Goal: Communication & Community: Answer question/provide support

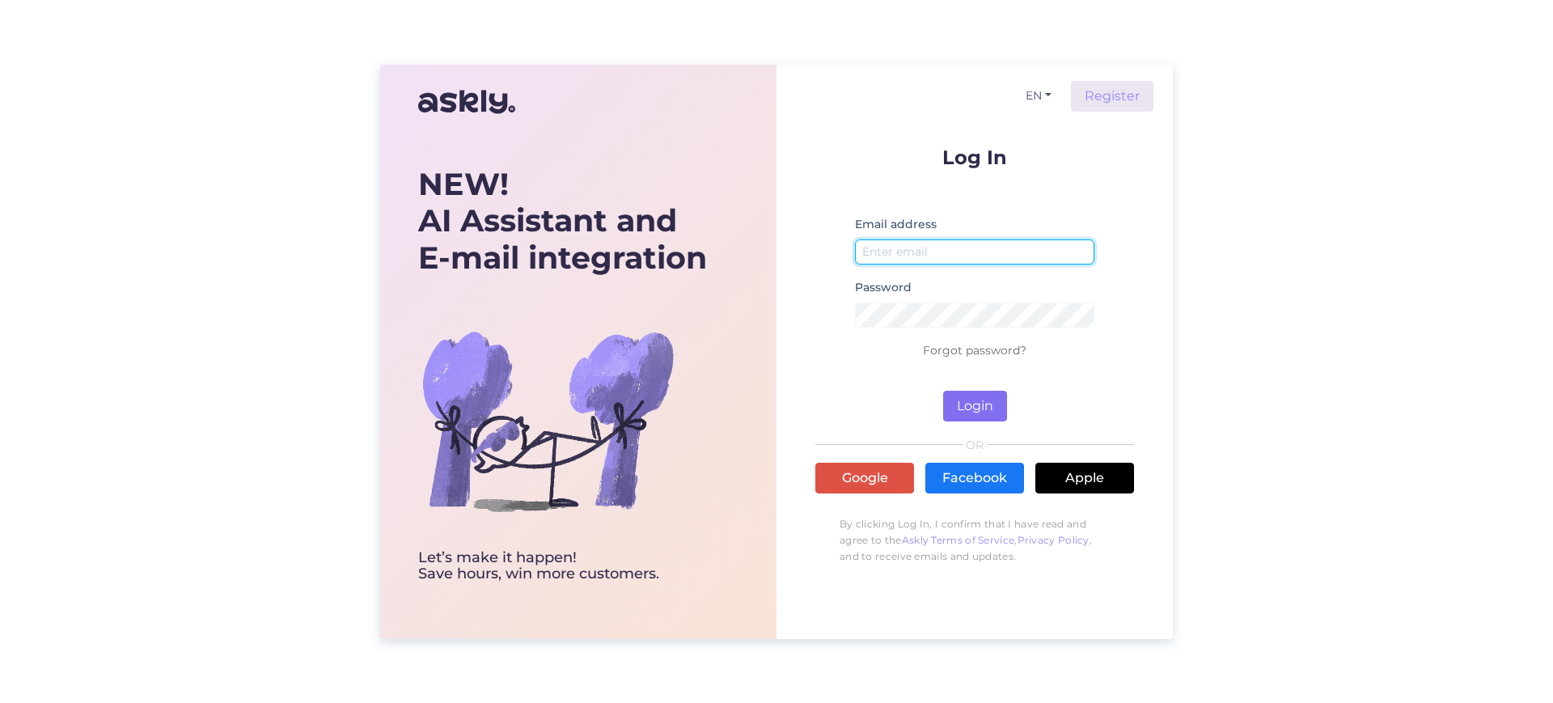
type input "[EMAIL_ADDRESS][DOMAIN_NAME]"
click at [978, 401] on button "Login" at bounding box center [975, 406] width 64 height 31
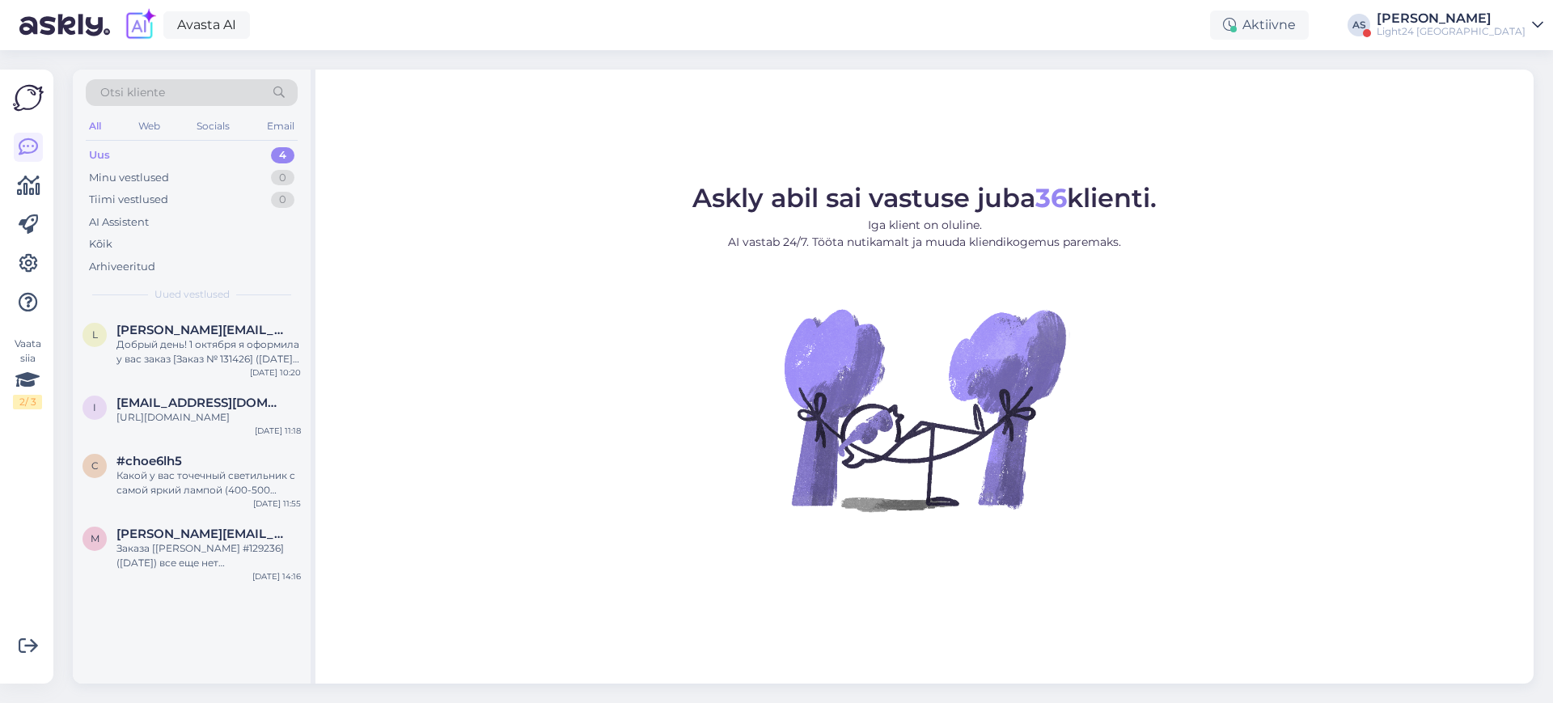
click at [1521, 14] on div "[PERSON_NAME]" at bounding box center [1451, 18] width 149 height 13
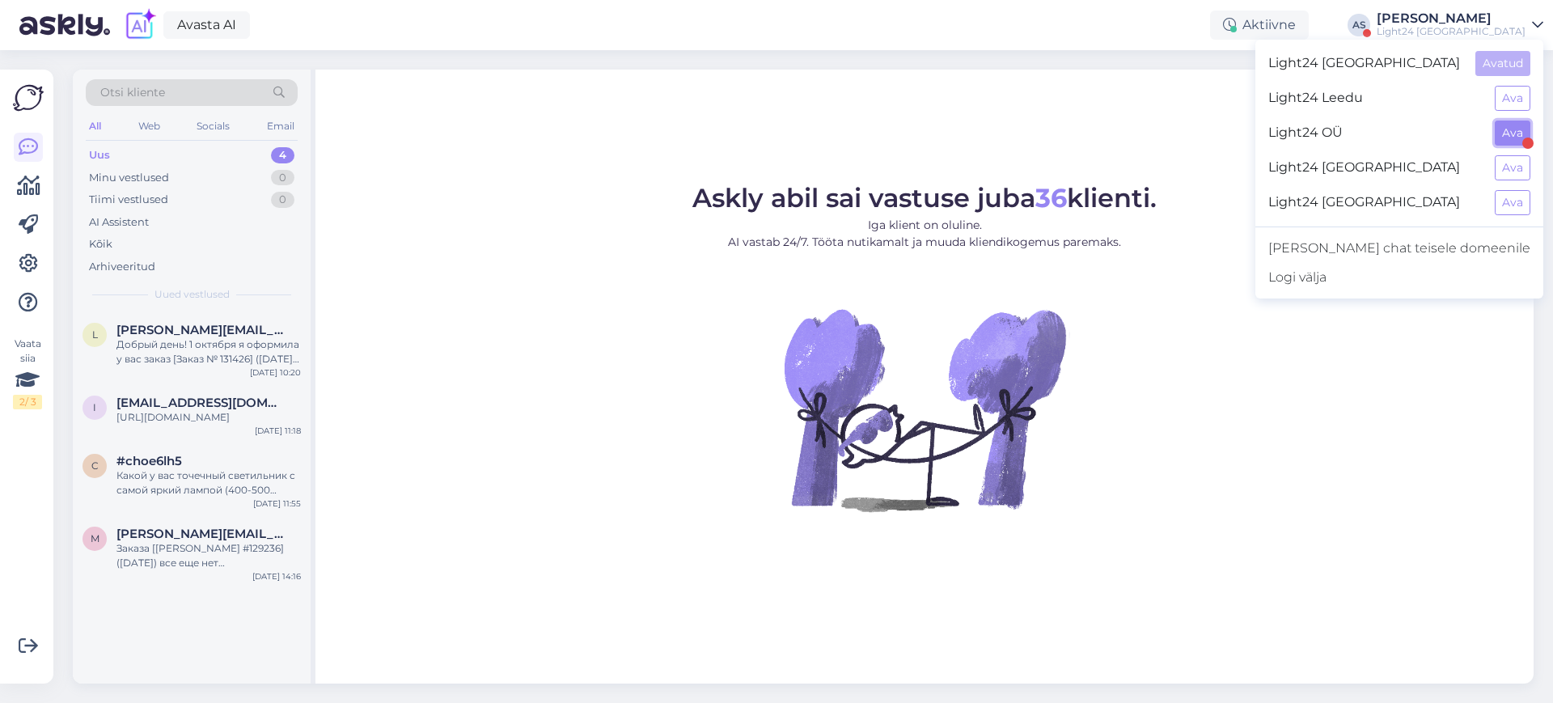
click at [1503, 128] on button "Ava" at bounding box center [1513, 133] width 36 height 25
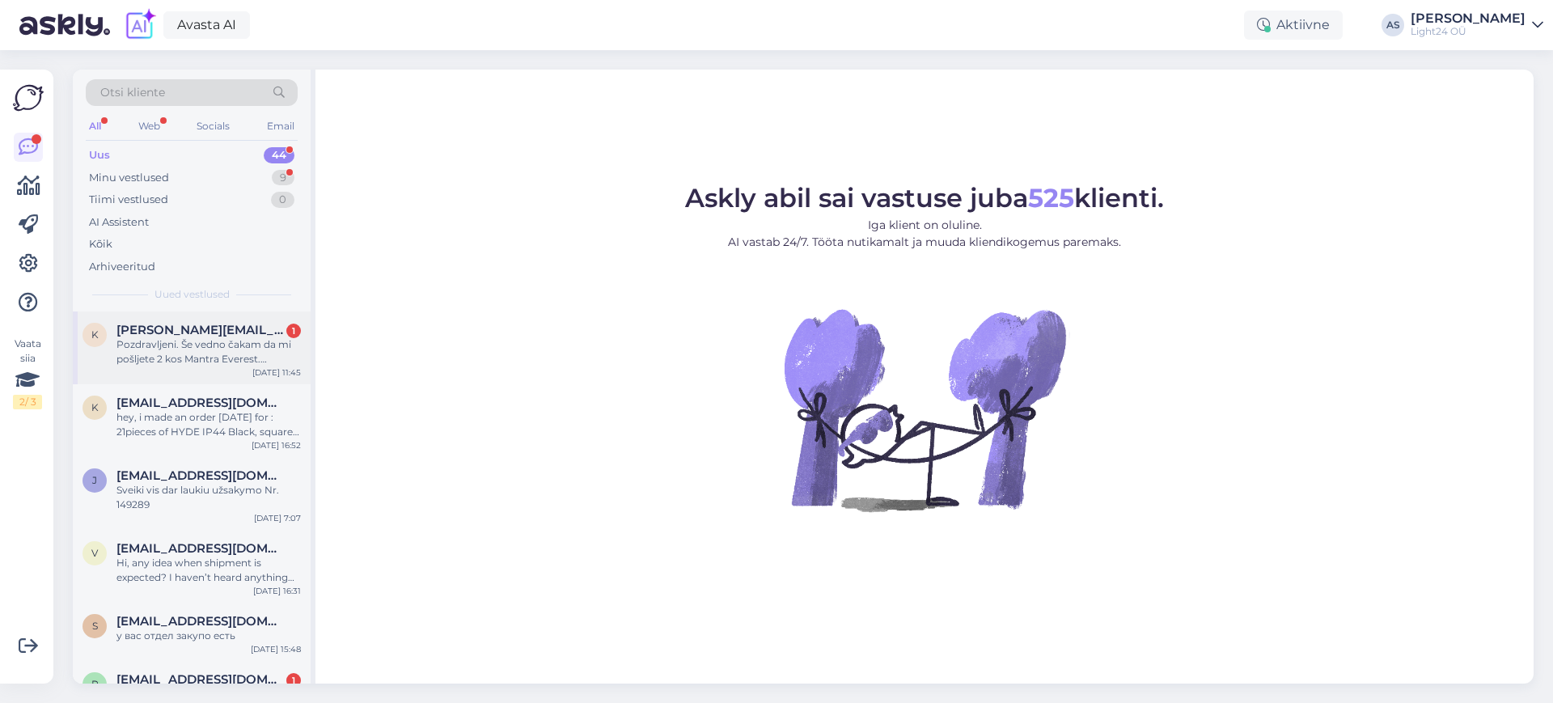
click at [180, 347] on div "Pozdravljeni. Še vedno čakam da mi pošljete 2 kos Mantra Everest. [PERSON_NAME]…" at bounding box center [208, 351] width 184 height 29
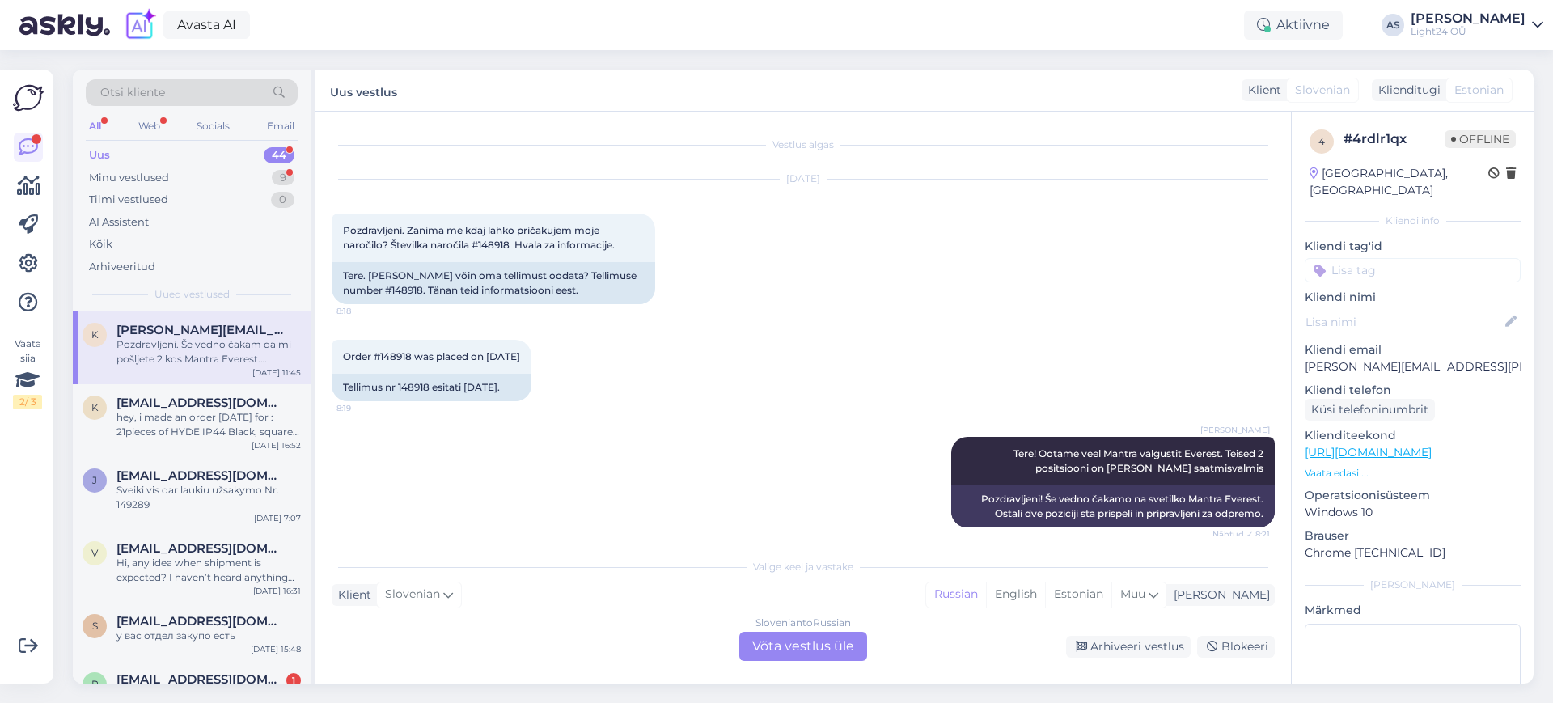
scroll to position [364, 0]
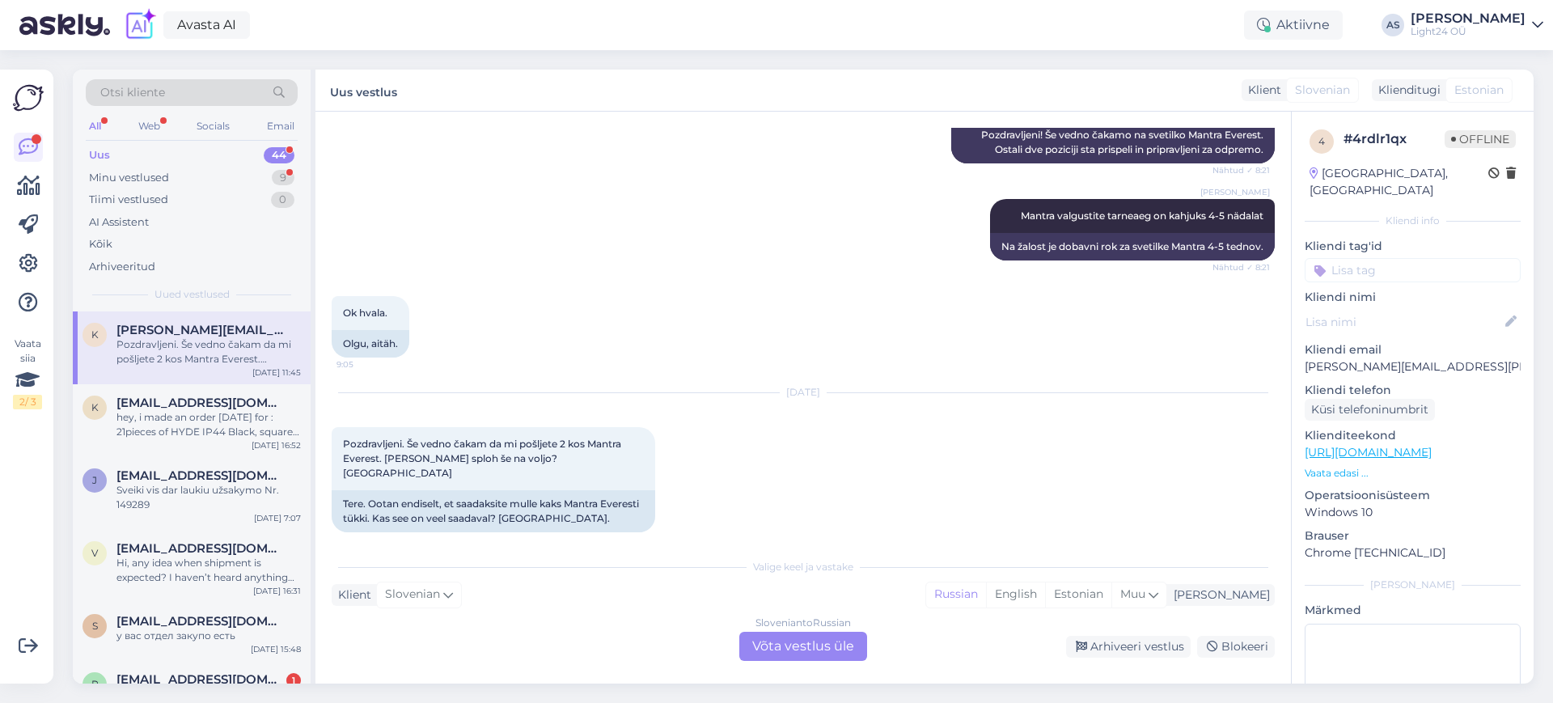
click at [827, 647] on div "[DEMOGRAPHIC_DATA] to Russian Võta vestlus üle" at bounding box center [803, 646] width 128 height 29
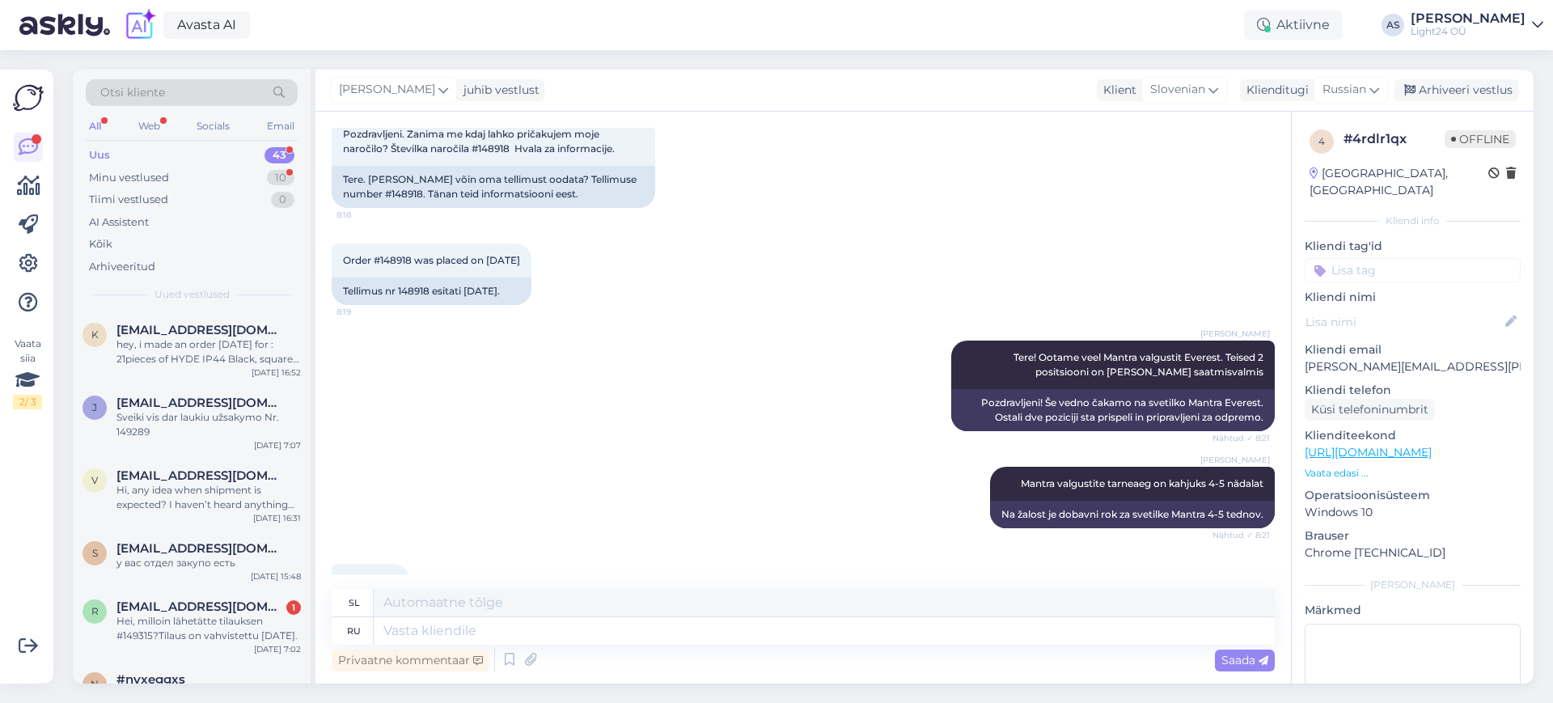
scroll to position [325, 0]
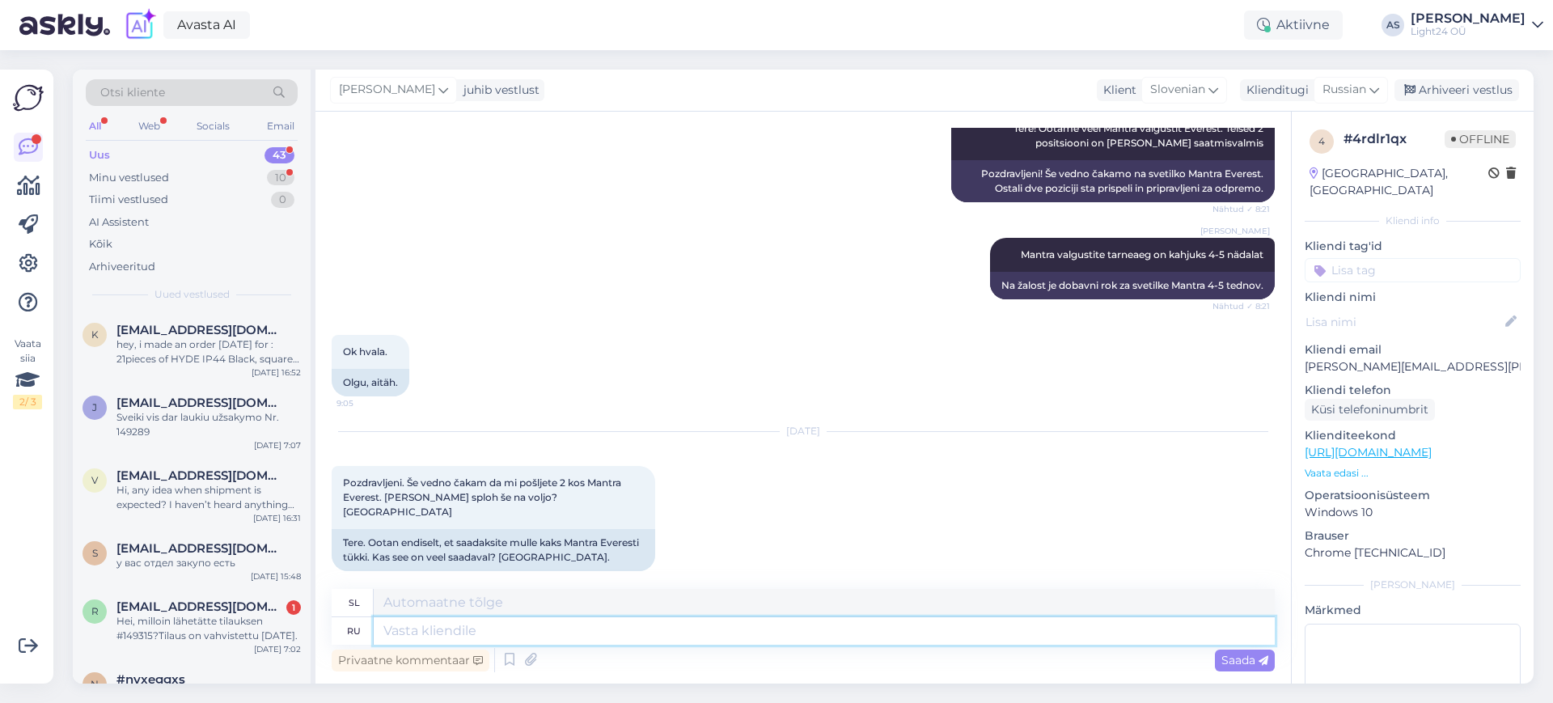
click at [589, 633] on textarea at bounding box center [824, 631] width 901 height 28
type textarea "Tere."
type textarea "Tere. Uurisn"
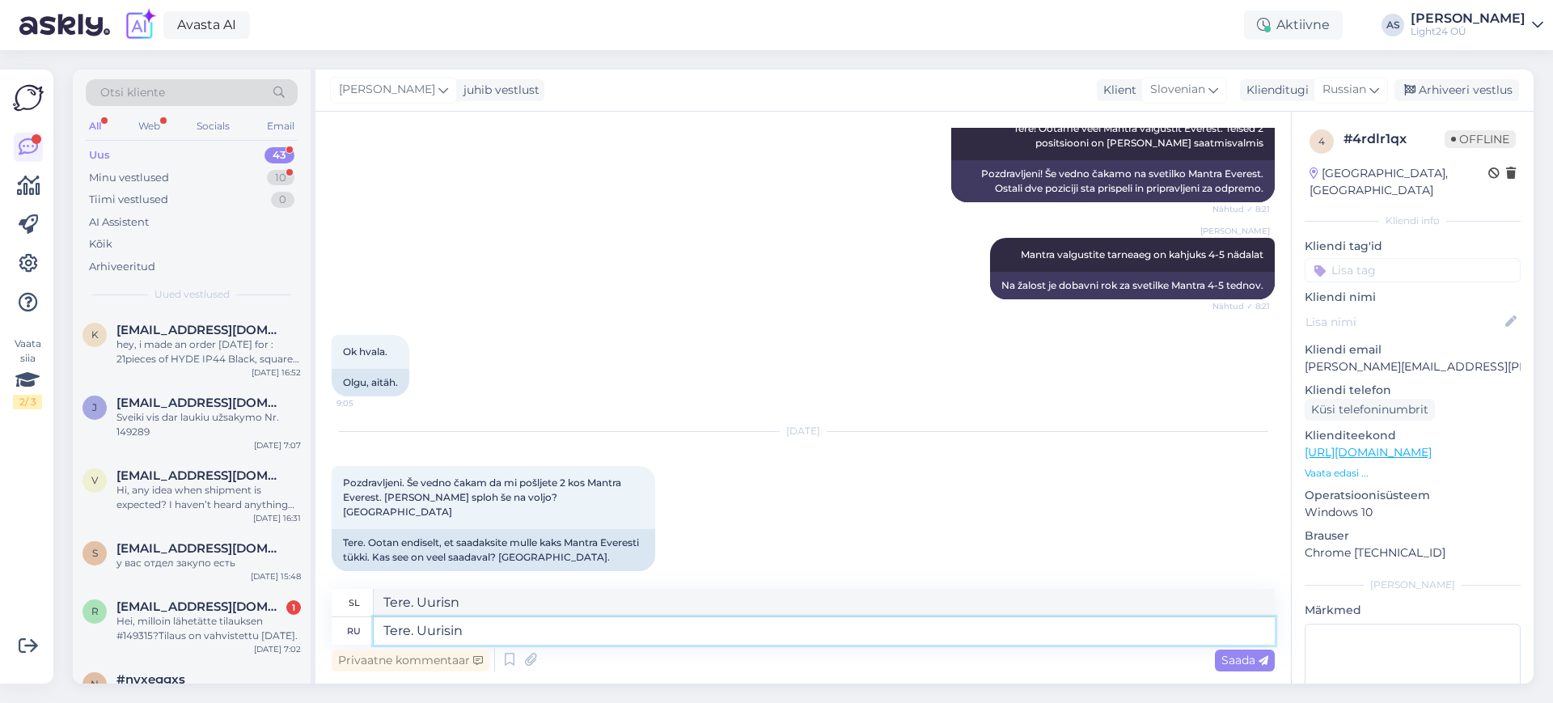
type textarea "Tere. Uurisin a"
type textarea "Tere. Uurisin"
type textarea "Tere. Uurisin asja j"
type textarea "Tere. Uurisin asia"
type textarea "Tere. Uurisin asja ja se"
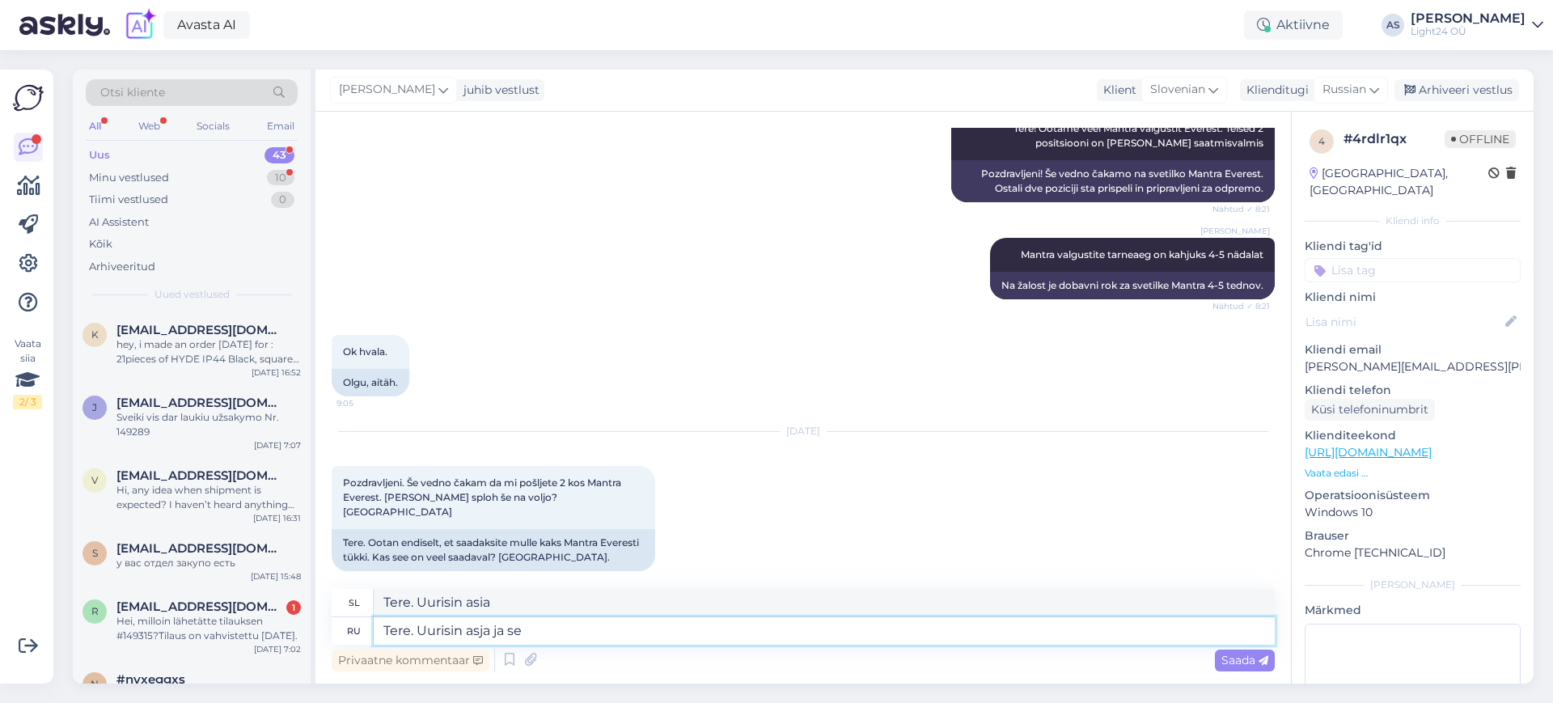
type textarea "Tere. Uurisin asia ja"
type textarea "Tere. Uurisin asja ja selgub"
type textarea "Tere. Uurisin asia in selgub"
type textarea "Tere. Uurisin asja ja selgub, et"
type textarea "Tere. Uurisin asia in selgub."
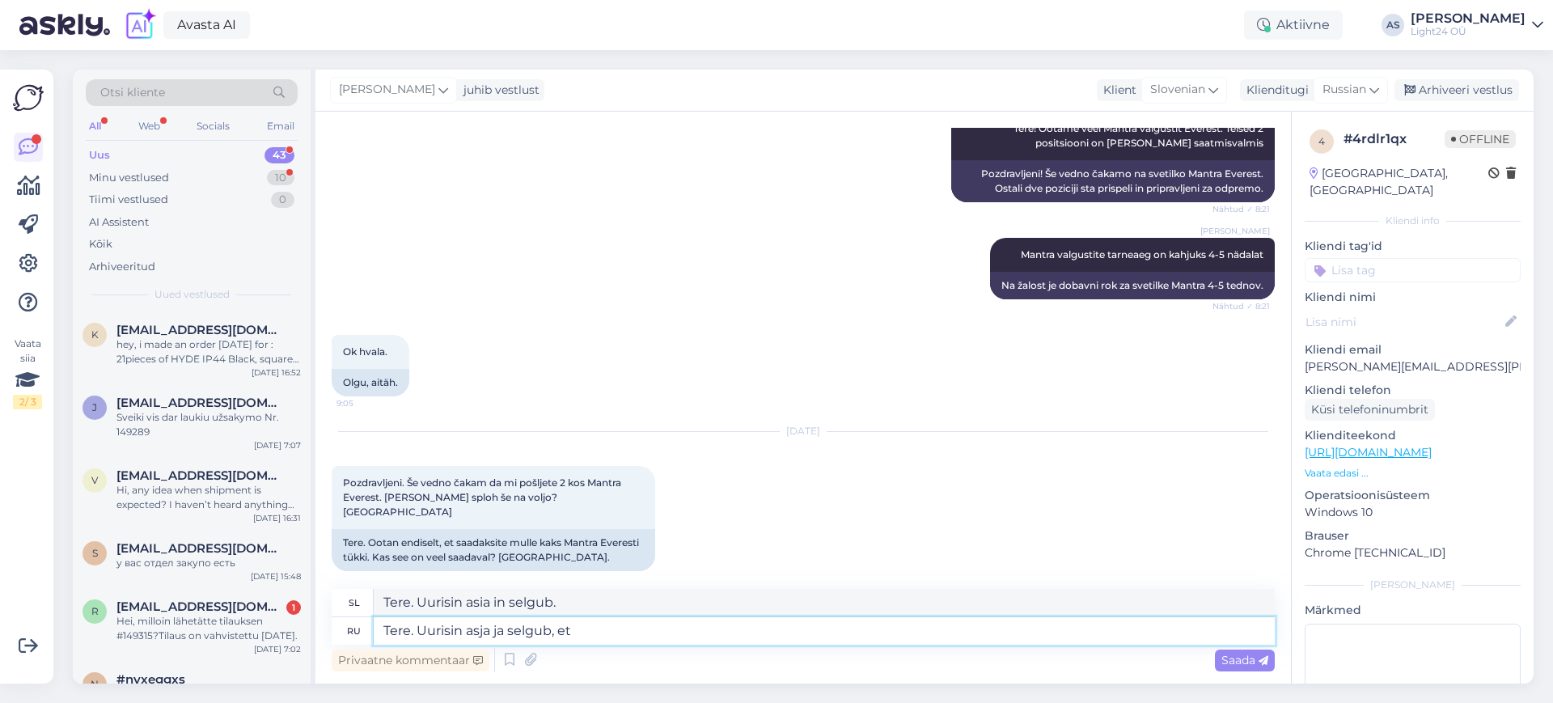
type textarea "Tere. Uurisin asja ja selgub, et"
type textarea "Pozdravljeni Uurisin asja ja selgub, et"
type textarea "Tere. Uurisin asja ja selgub, et Mantra ei"
type textarea "Pozdravljeni Uurisin asja ja selgub, et Mantra"
type textarea "Tere. Uurisin asja ja selgub, et Mantra ei sa"
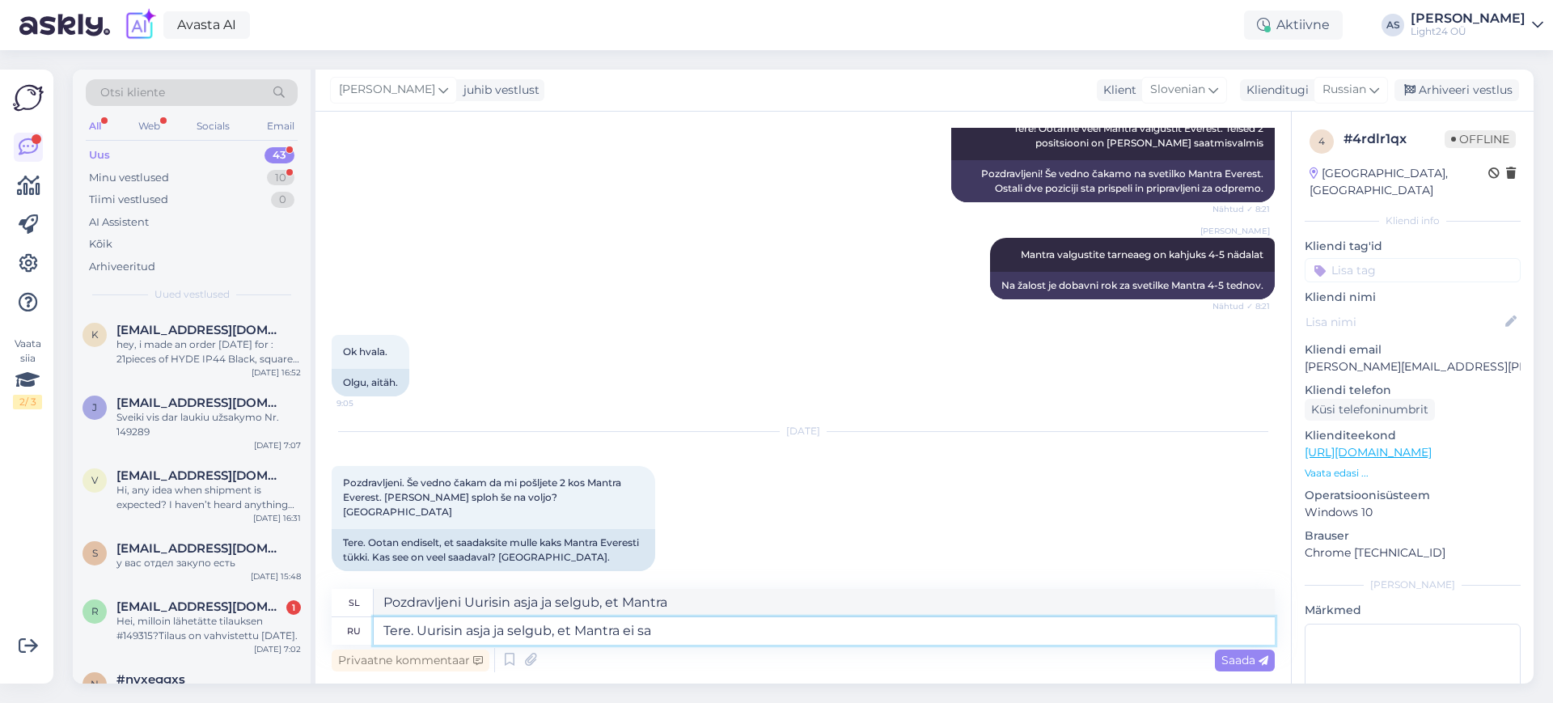
type textarea "Pozdravljeni Uurisin asja ja selgub, et Mantra ei"
type textarea "Tere. Uurisin asja ja selgub, et Mantra ei saa m"
type textarea "Pozdravljeni Uurisin asja ja selgub, et Mantra ei saa"
type textarea "Tere. Uurisin asja ja selgub, et [PERSON_NAME] ei saa meile s"
type textarea "Pozdravljeni Uurisin asja ja selgub, et Mantra ei saa meile"
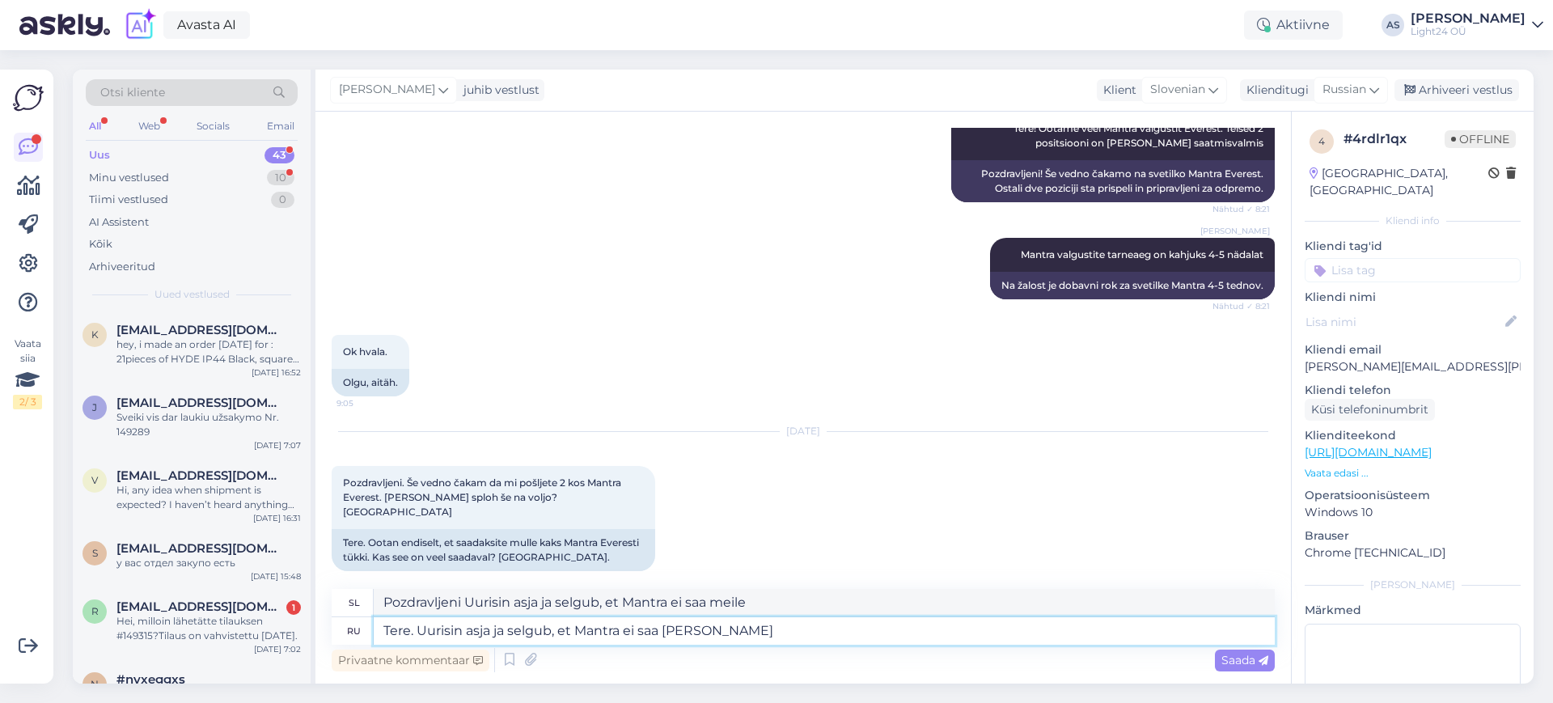
type textarea "Tere. Uurisin asja ja selgub, et Mantra ei saa [PERSON_NAME] t"
type textarea "Pozdravljeni Uurisin asja ja selgub, et Mantra ei saa [PERSON_NAME]"
type textarea "Tere. Uurisin asja ja selgub, et [PERSON_NAME] ei saa [PERSON_NAME] toodet e"
type textarea "Pozdravljeni Uurisin asja ja selgub, et [PERSON_NAME] ei saa [PERSON_NAME] tood…"
type textarea "Tere. Uurisin asja ja selgub, et [PERSON_NAME] ei saa [PERSON_NAME] toodet enam…"
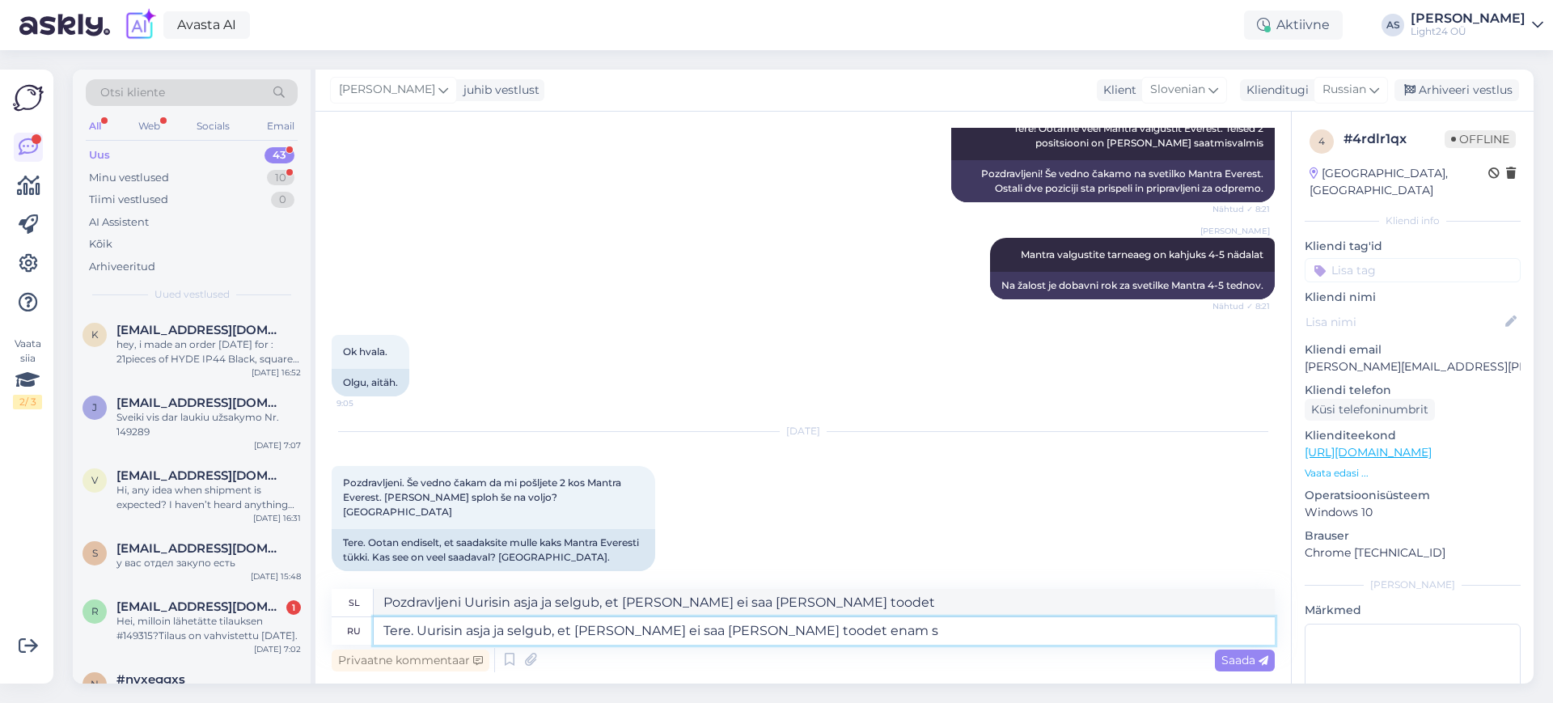
type textarea "Pozdravljeni Uurisin asja ja selgub, et [PERSON_NAME] ei saa [PERSON_NAME] tood…"
type textarea "Tere. Uurisin asja ja selgub, et [PERSON_NAME] ei saa [PERSON_NAME] toodet enam…"
type textarea "Pozdravljeni Uurisin asja ja selgub, et [PERSON_NAME] ei saa [PERSON_NAME] tood…"
type textarea "Tere. Uurisin asja ja selgub, et [PERSON_NAME] ei saa [PERSON_NAME] toodet enam…"
type textarea "Pozdravljeni Uurisin asja ja selgub, et [PERSON_NAME] ei saa [PERSON_NAME] tood…"
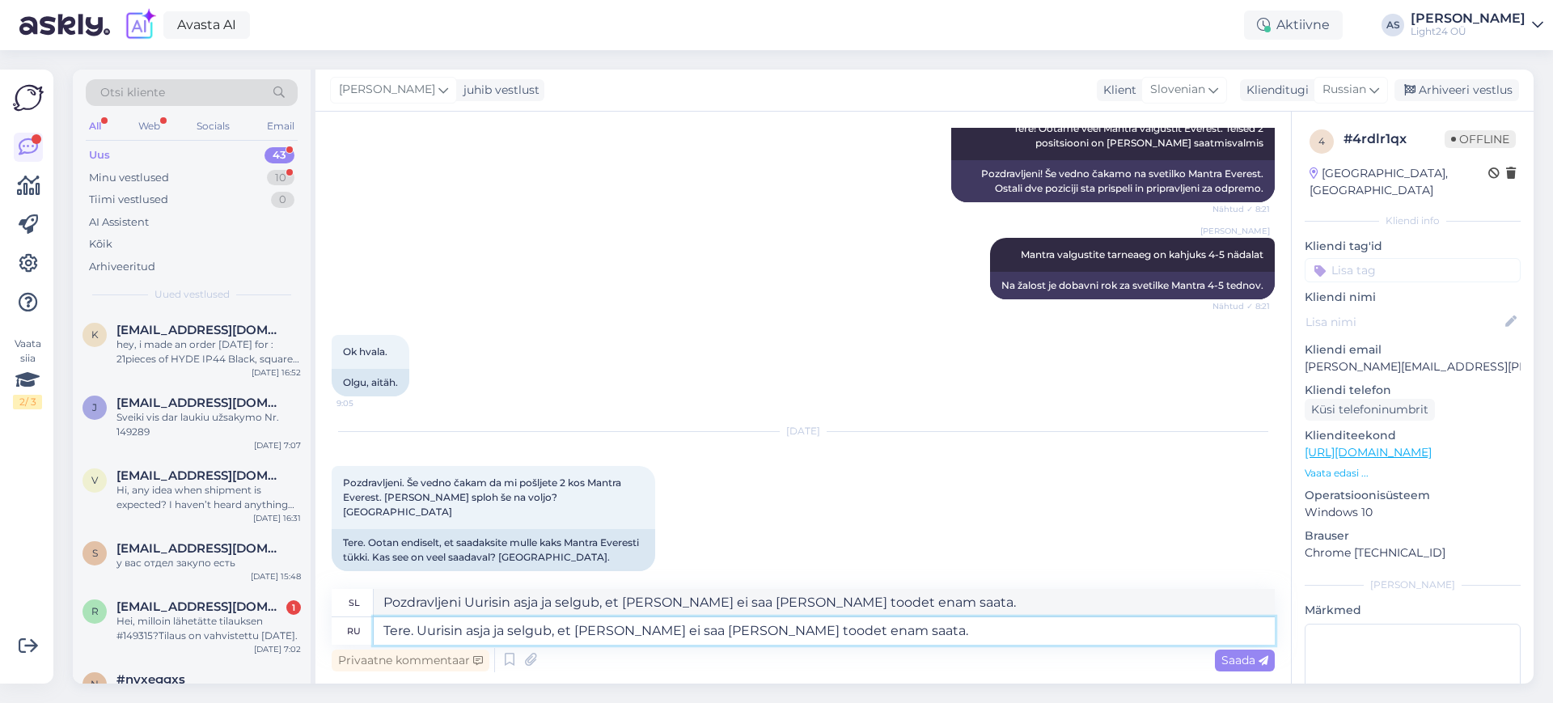
click at [414, 636] on textarea "Tere. Uurisin asja ja selgub, et [PERSON_NAME] ei saa [PERSON_NAME] toodet enam…" at bounding box center [824, 631] width 901 height 28
click at [891, 632] on textarea "Tere. Uurisin asja ja selgub, et [PERSON_NAME] ei saa [PERSON_NAME] toodet enam…" at bounding box center [824, 631] width 901 height 28
type textarea "Tere. Uurisin asja ja selgub, et [PERSON_NAME] ei saa [PERSON_NAME] toodet enam…"
type textarea "Pozdravljeni Uurisin asja ja selgub, et [PERSON_NAME] ei saa [PERSON_NAME] tood…"
type textarea "Tere. Uurisin asja ja selgub, et [PERSON_NAME] ei saa [PERSON_NAME] toodet enam…"
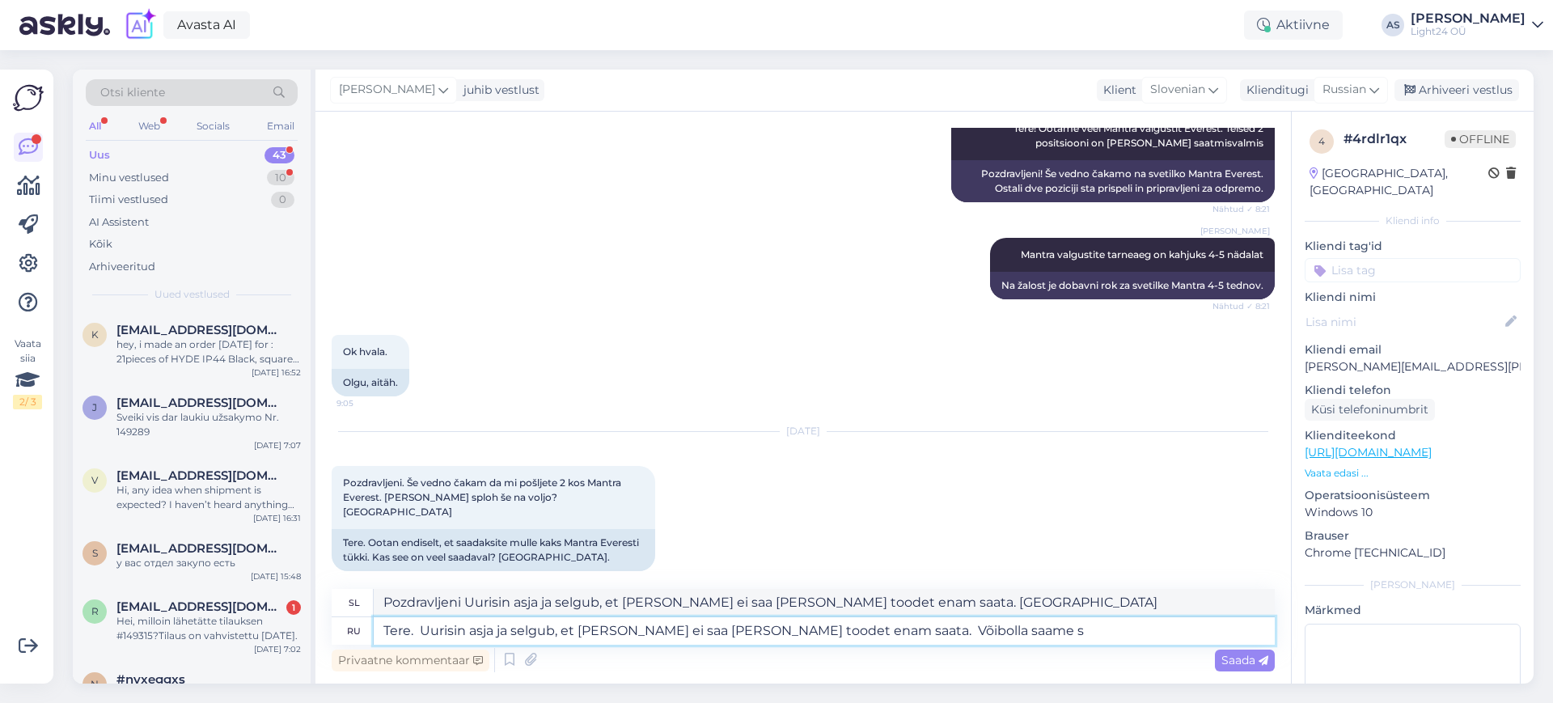
type textarea "Pozdravljeni Uurisin asja ja selgub, et [PERSON_NAME] ei saa [PERSON_NAME] tood…"
type textarea "Tere. Uurisin asja ja selgub, et [PERSON_NAME] ei saa [PERSON_NAME] toodet enam…"
type textarea "Pozdravljeni Uurisin asja ja selgub, et [PERSON_NAME] ei saa [PERSON_NAME] tood…"
type textarea "Tere. Uurisin asja ja selgub, et [PERSON_NAME] ei saa [PERSON_NAME] toodet enam…"
type textarea "Pozdravljeni Uurisin asja ja selgub, et [PERSON_NAME] ei saa [PERSON_NAME] tood…"
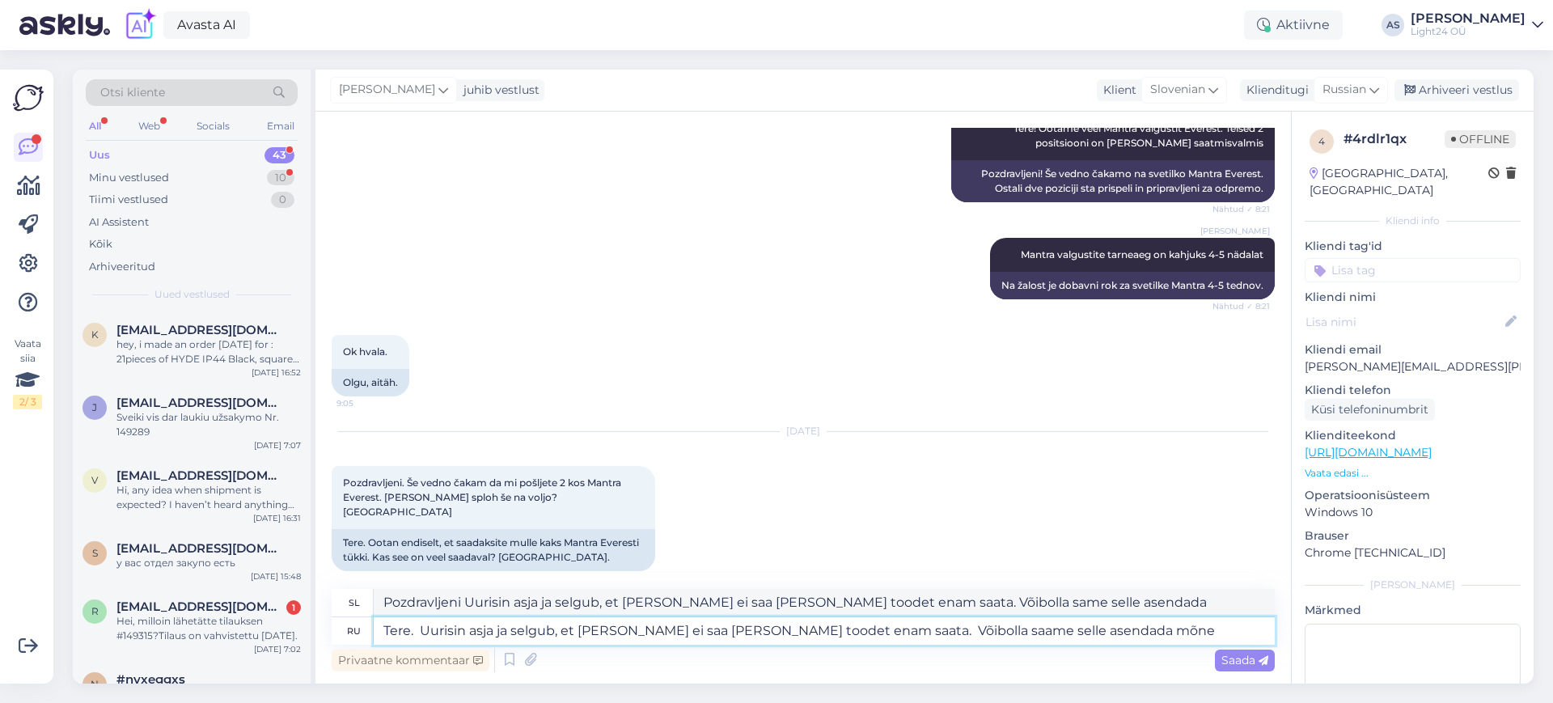
type textarea "Tere. Uurisin asja ja selgub, et [PERSON_NAME] ei saa [PERSON_NAME] toodet enam…"
type textarea "Pozdravljeni Uurisin asja ja selgub, et [PERSON_NAME] ei saa [PERSON_NAME] tood…"
type textarea "Tere. Uurisin asja ja selgub, et [PERSON_NAME] ei saa [PERSON_NAME] toodet enam…"
type textarea "Pozdravljeni Uurisin asja ja selgub, et [PERSON_NAME] ei saa [PERSON_NAME] tood…"
type textarea "Tere. Uurisin asja ja selgub, et [PERSON_NAME] ei saa [PERSON_NAME] toodet enam…"
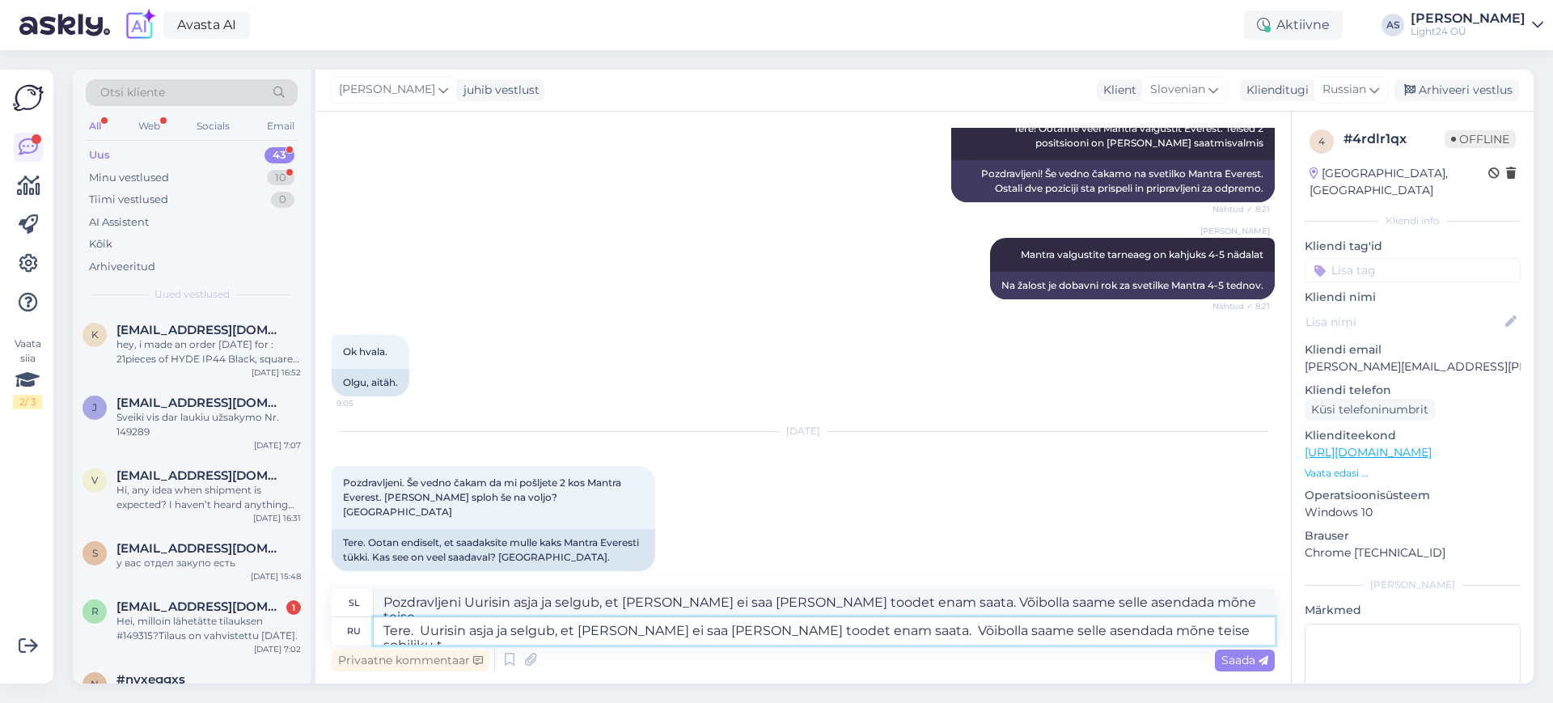
type textarea "Pozdravljeni Uurisin asja ja selgub, et [PERSON_NAME] ei saa [PERSON_NAME] tood…"
type textarea "Tere. Uurisin asja ja selgub, et [PERSON_NAME] ei saa [PERSON_NAME] toodet enam…"
type textarea "Pozdravljeni Uurisin asja ja selgub, et [PERSON_NAME] ei saa [PERSON_NAME] tood…"
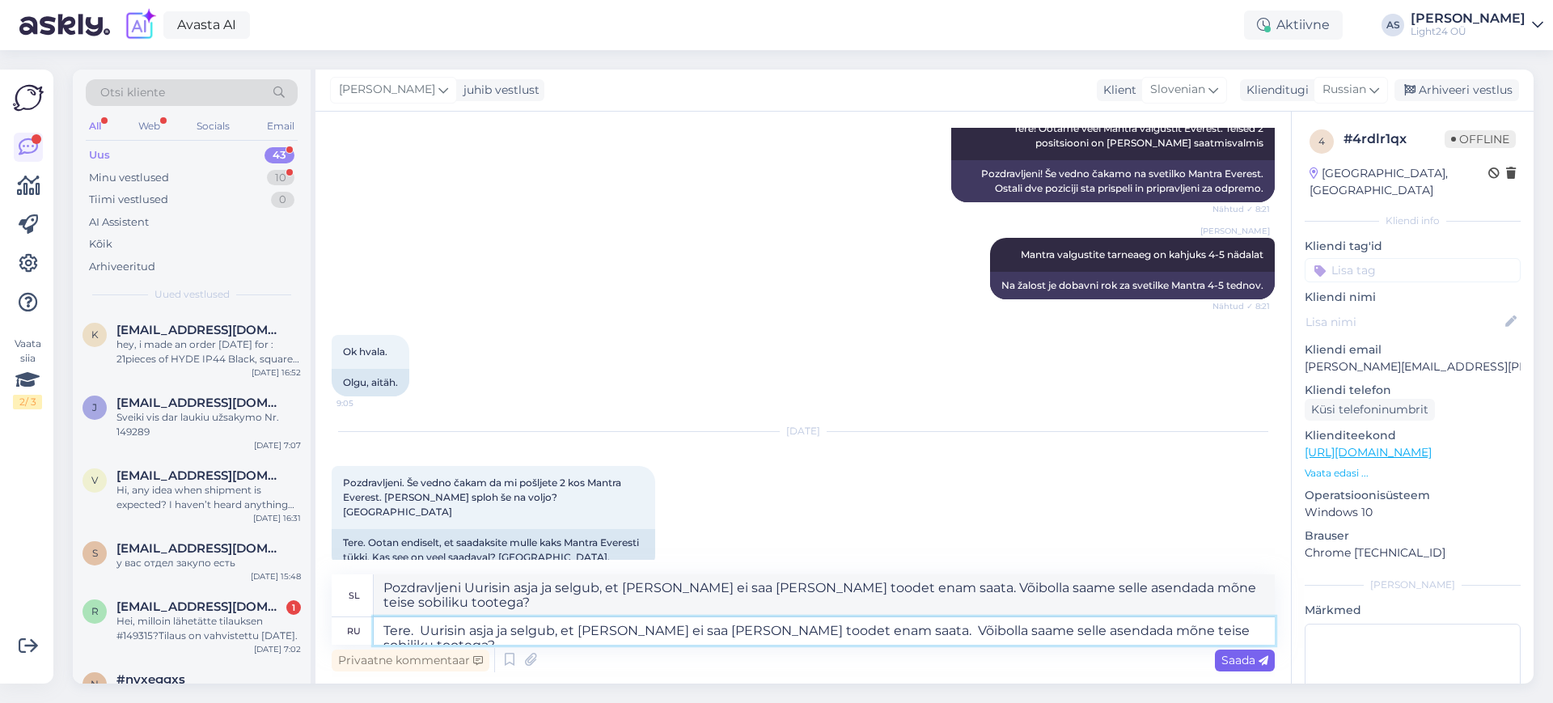
type textarea "Tere. Uurisin asja ja selgub, et [PERSON_NAME] ei saa [PERSON_NAME] toodet enam…"
click at [1237, 654] on span "Saada" at bounding box center [1245, 660] width 47 height 15
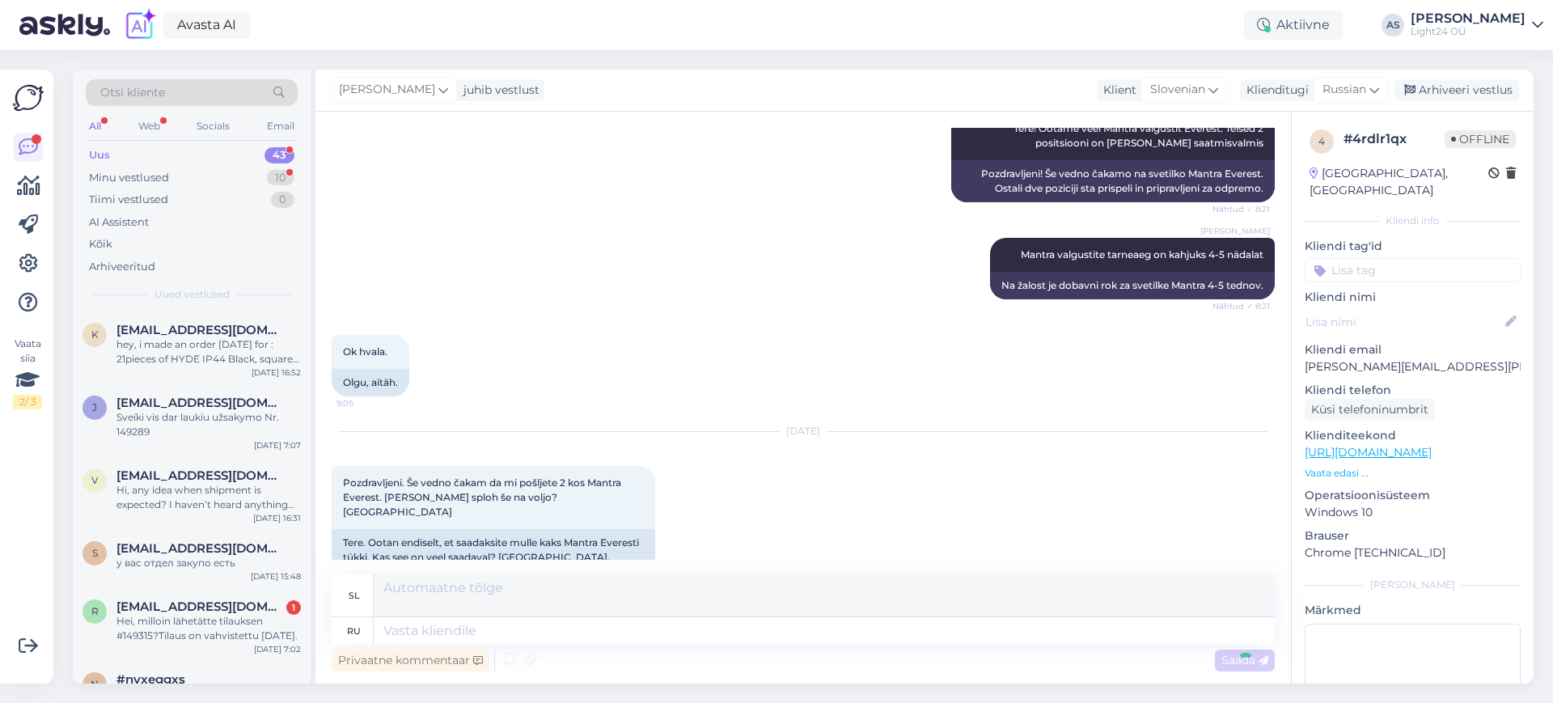
scroll to position [481, 0]
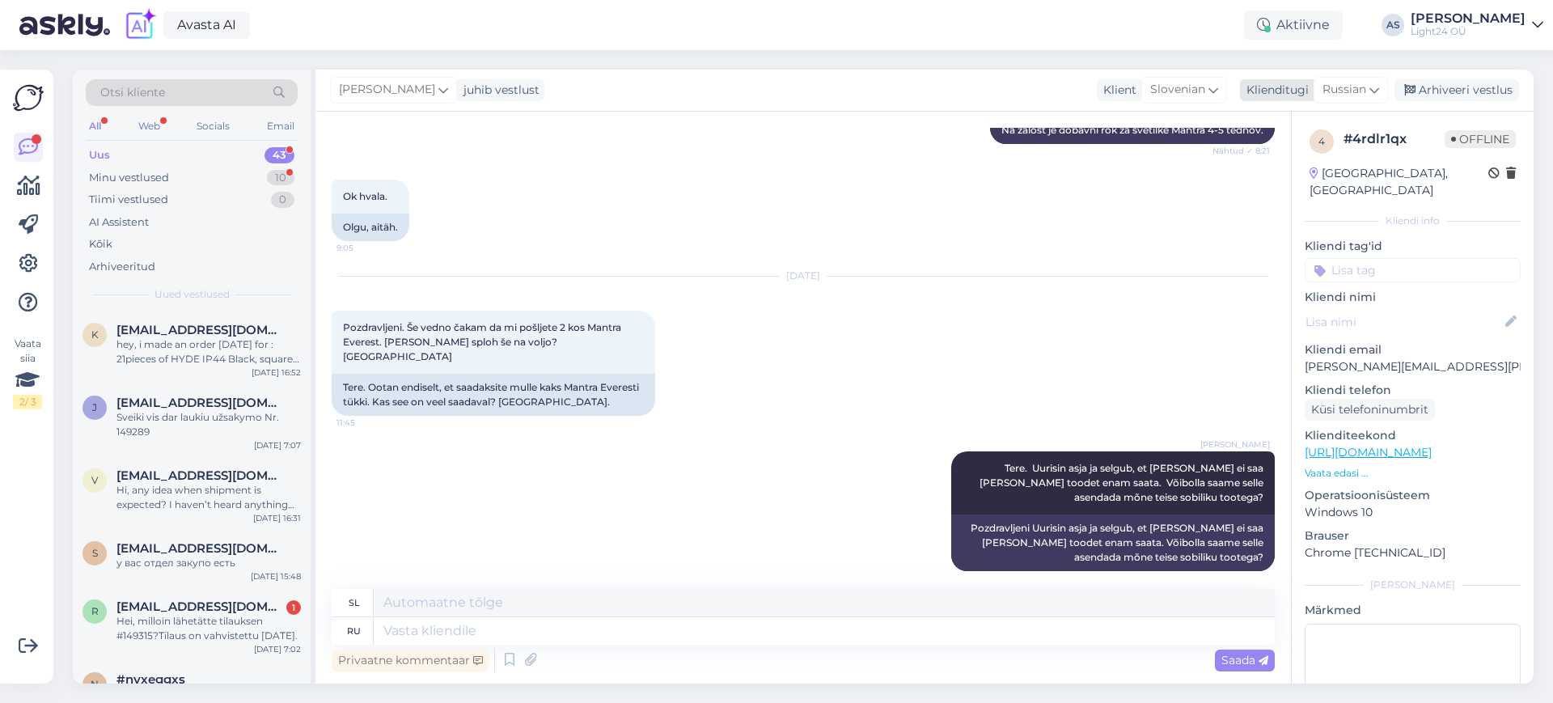
click at [1376, 81] on icon at bounding box center [1375, 90] width 10 height 18
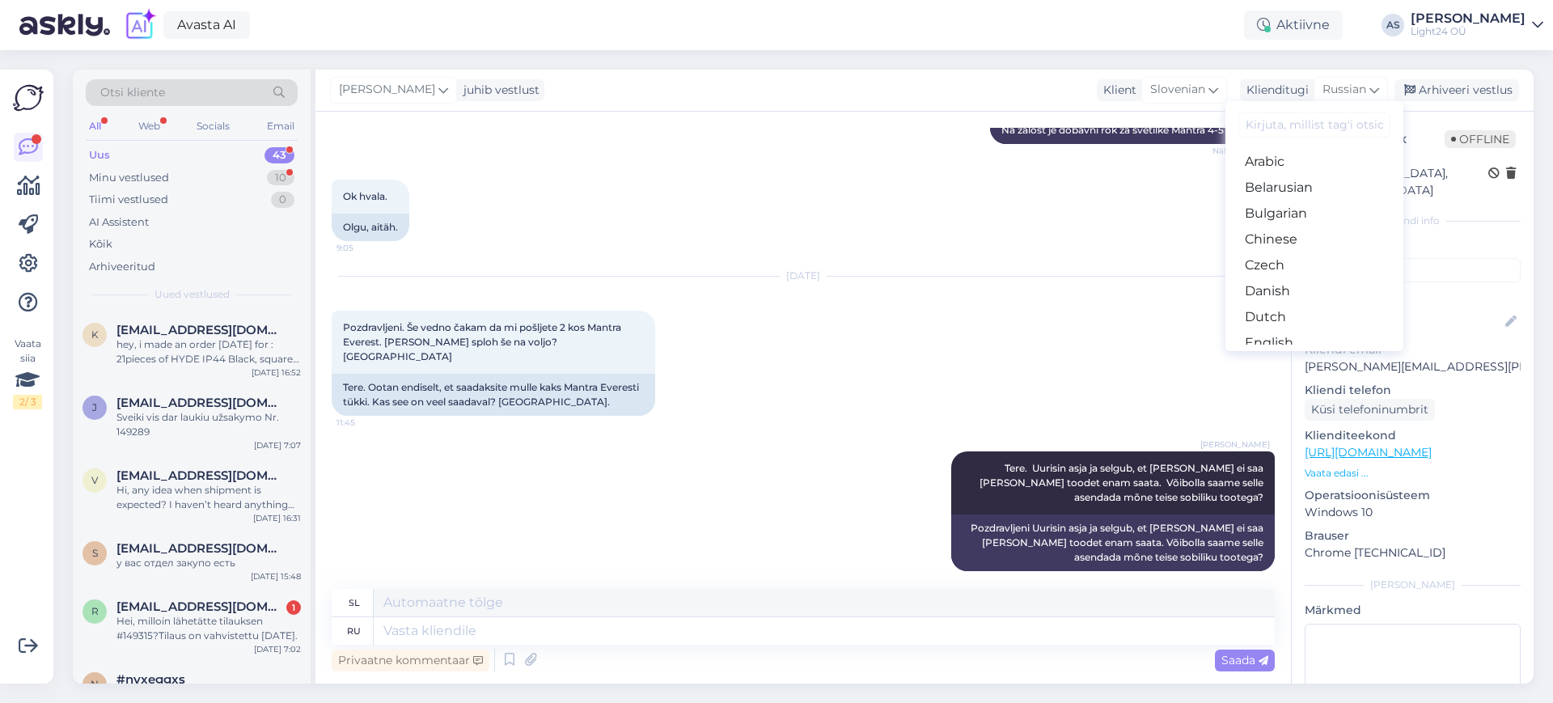
click at [1278, 121] on input at bounding box center [1315, 124] width 152 height 25
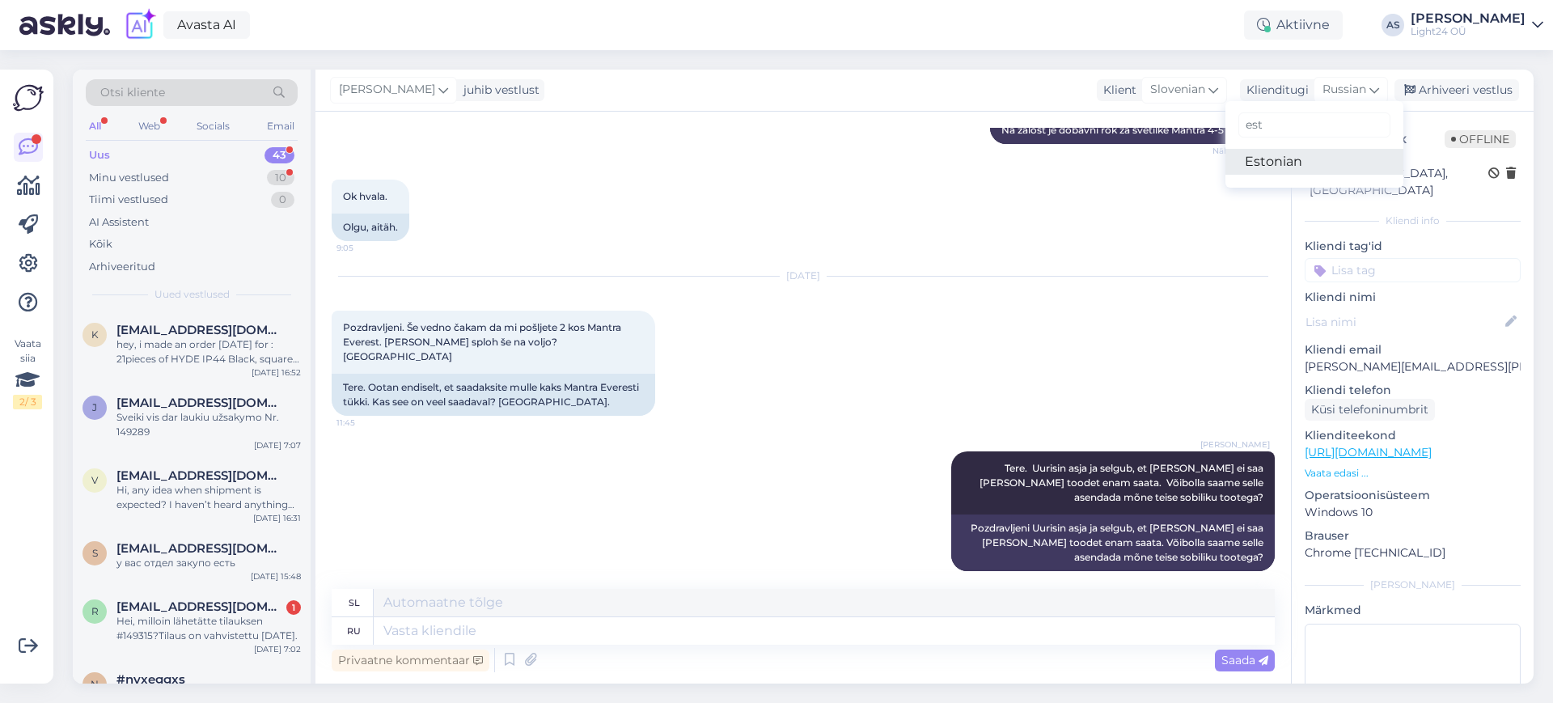
type input "est"
click at [1260, 163] on link "Estonian" at bounding box center [1315, 162] width 178 height 26
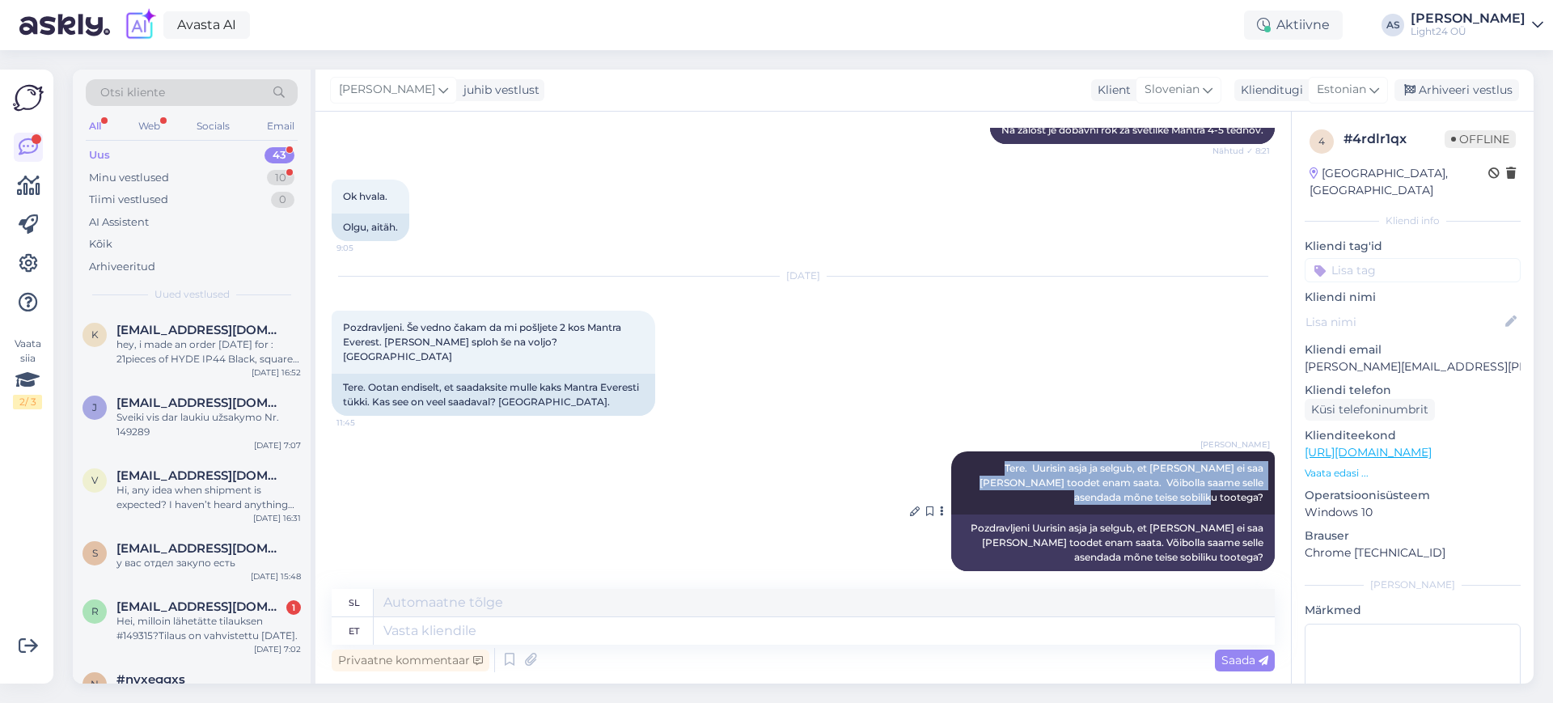
drag, startPoint x: 975, startPoint y: 452, endPoint x: 1252, endPoint y: 489, distance: 279.2
click at [1252, 489] on div "[PERSON_NAME] Tere. Uurisin asja ja selgub, et [PERSON_NAME] ei saa [PERSON_NAM…" at bounding box center [1113, 482] width 324 height 63
copy span "Tere. Uurisin asja ja selgub, et [PERSON_NAME] ei saa [PERSON_NAME] toodet enam…"
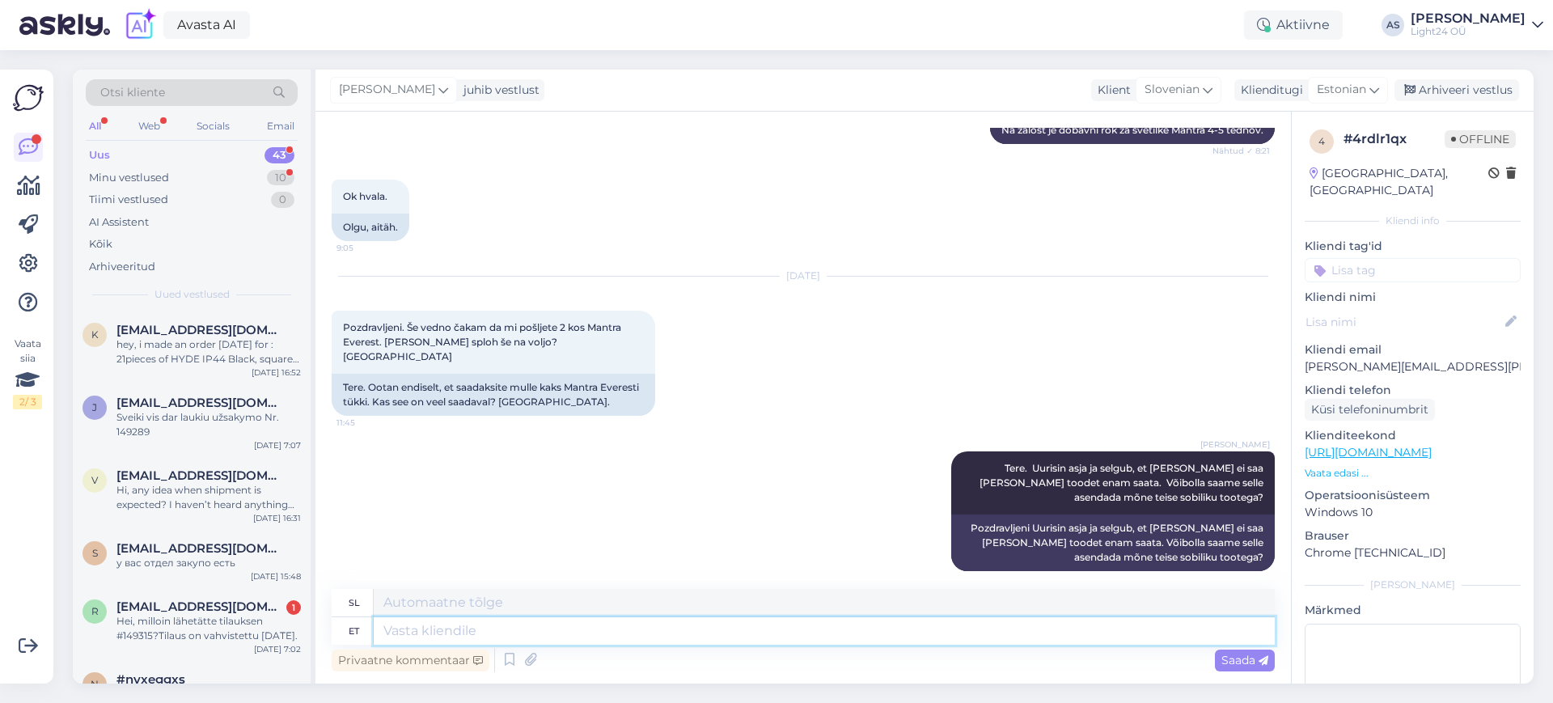
click at [404, 628] on textarea at bounding box center [824, 631] width 901 height 28
paste textarea "Tere. Uurisin asja ja selgub, et [PERSON_NAME] ei saa [PERSON_NAME] toodet enam…"
type textarea "Tere. Uurisin asja ja selgub, et [PERSON_NAME] ei saa [PERSON_NAME] toodet enam…"
type textarea "Živjo. Preveril sem zadevo in izkazalo se je, da nam Mantra tega izdelka ne mor…"
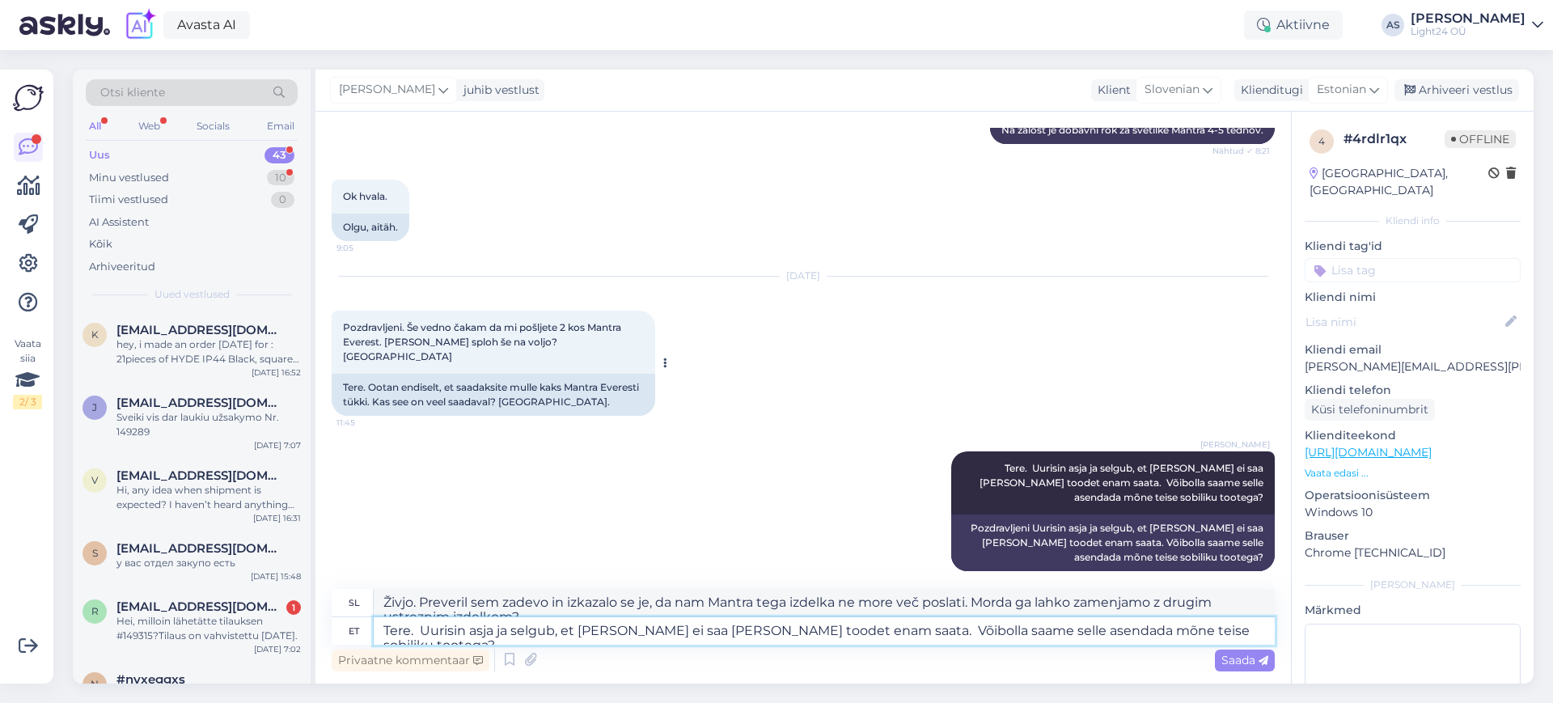
scroll to position [495, 0]
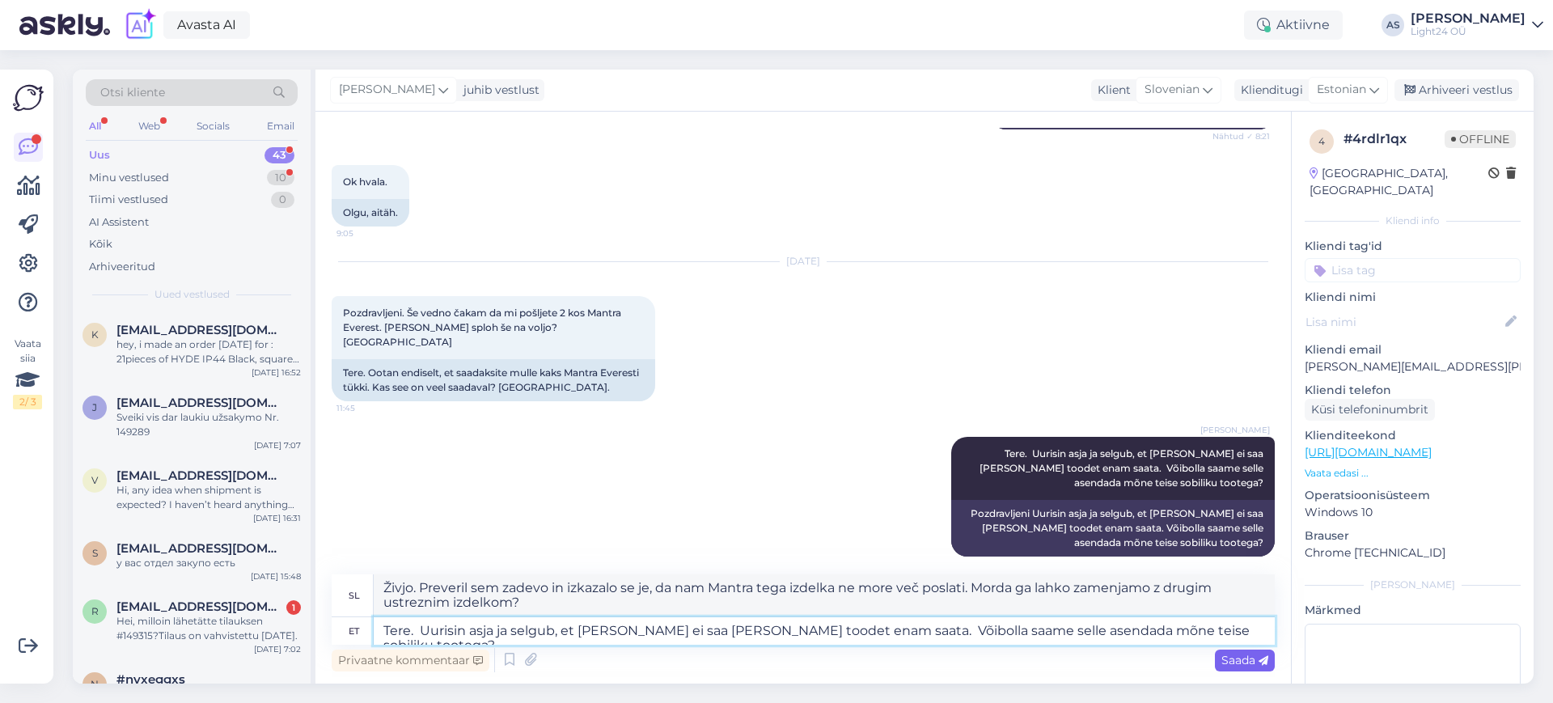
type textarea "Tere. Uurisin asja ja selgub, et [PERSON_NAME] ei saa [PERSON_NAME] toodet enam…"
click at [1236, 667] on span "Saada" at bounding box center [1245, 660] width 47 height 15
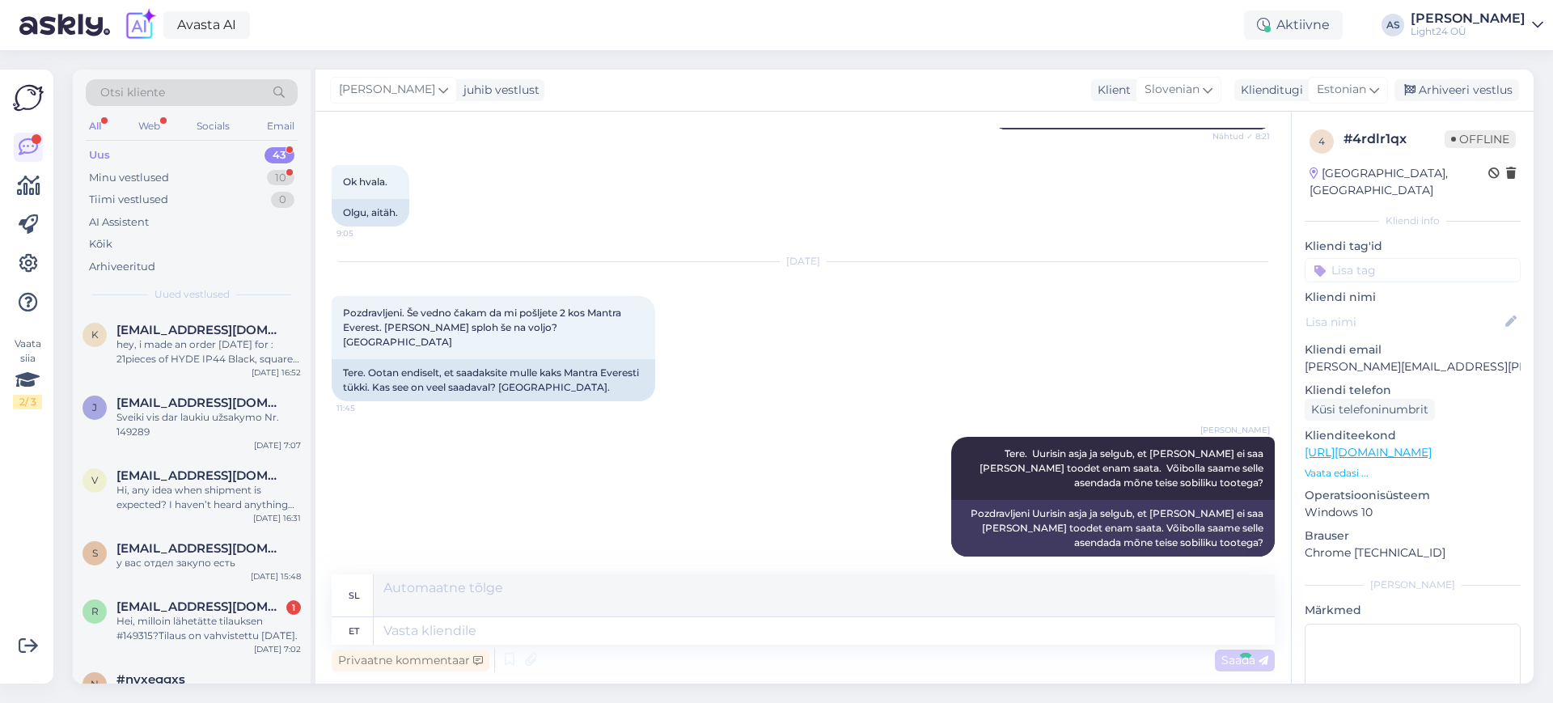
scroll to position [636, 0]
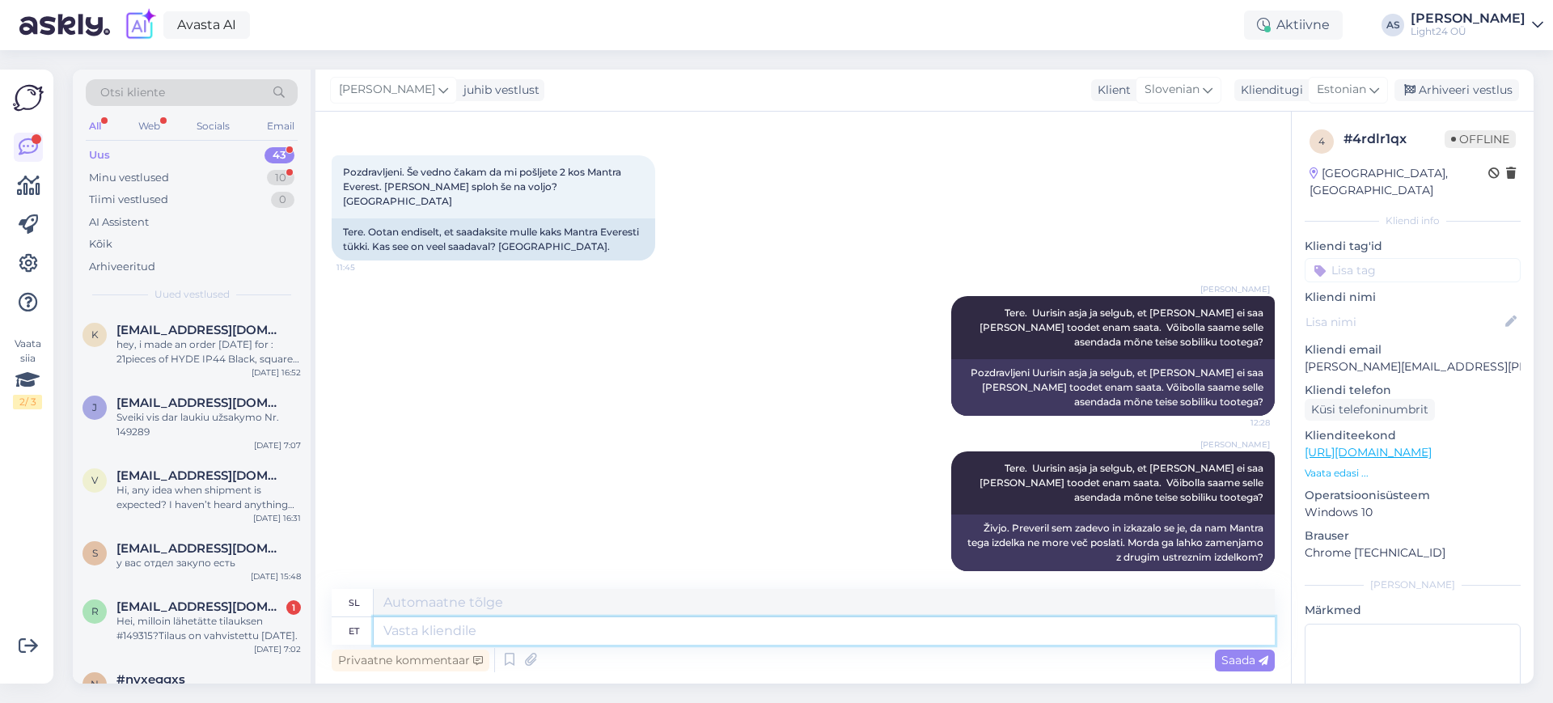
click at [725, 632] on textarea at bounding box center [824, 631] width 901 height 28
